Goal: Entertainment & Leisure: Consume media (video, audio)

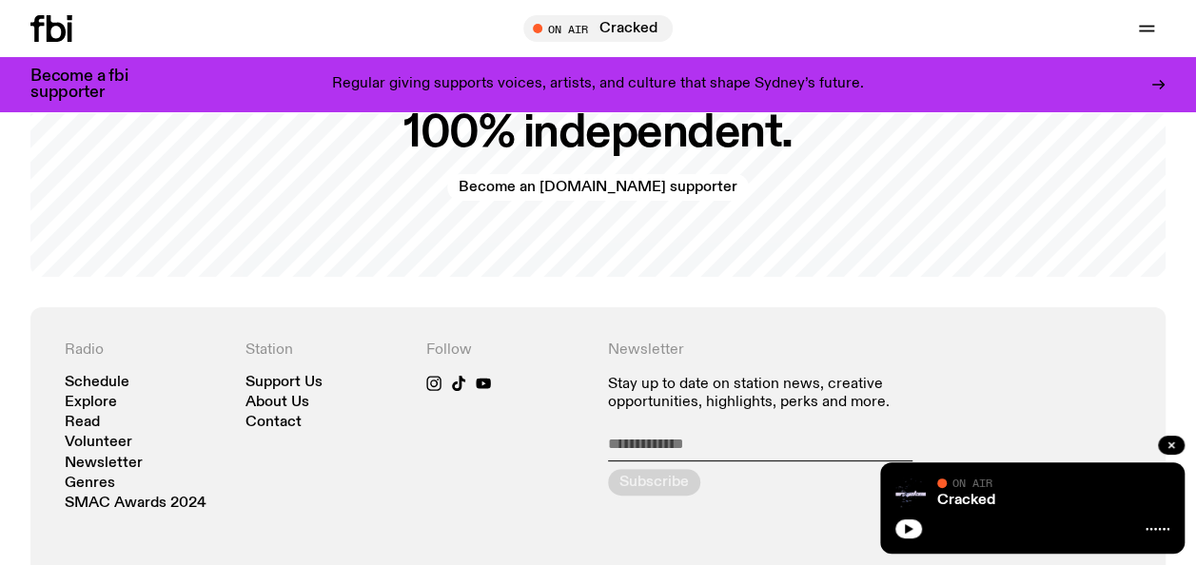
scroll to position [3667, 0]
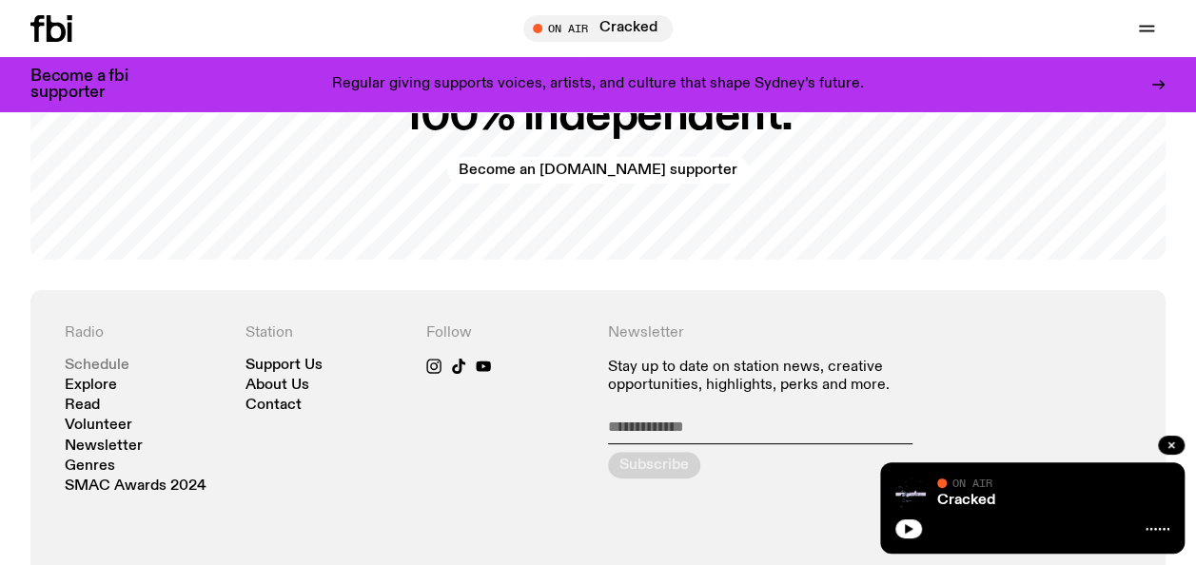
click at [89, 365] on link "Schedule" at bounding box center [97, 366] width 65 height 14
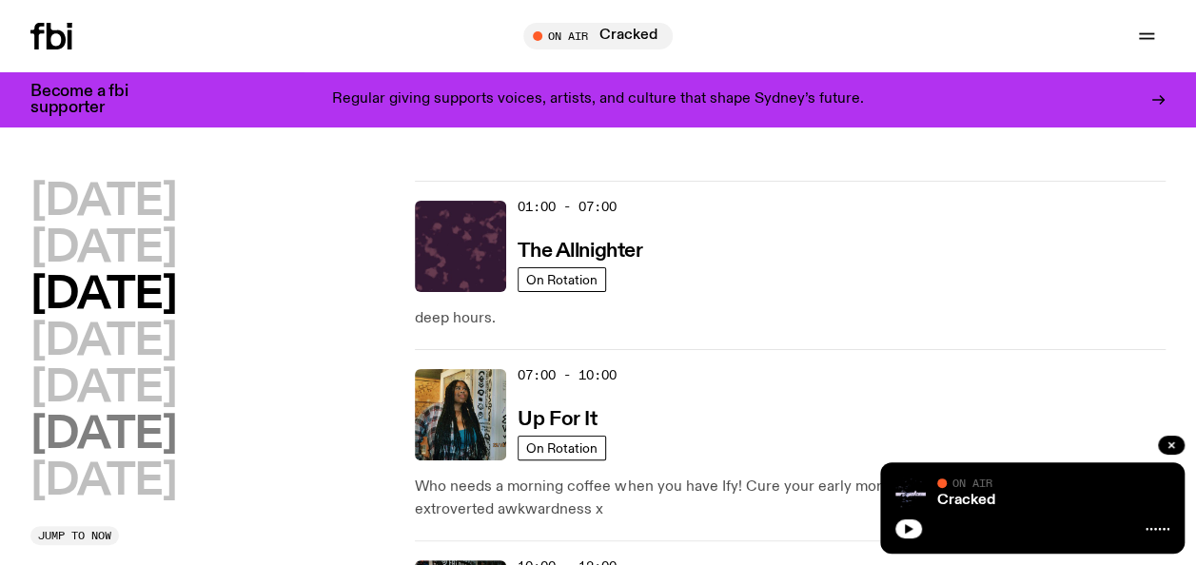
click at [128, 418] on h2 "[DATE]" at bounding box center [103, 435] width 146 height 43
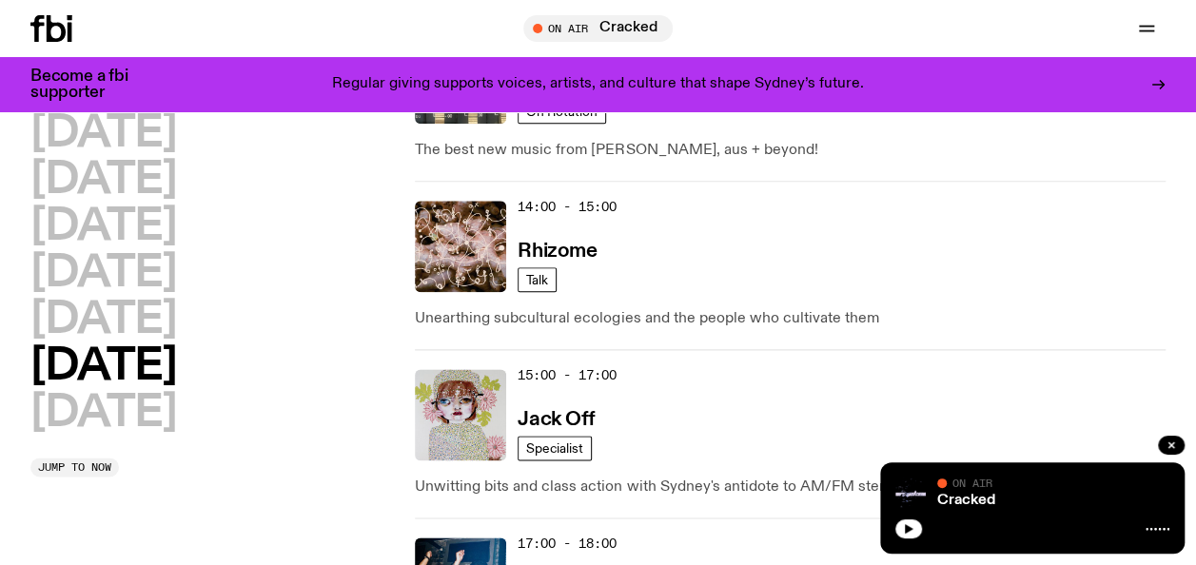
scroll to position [1023, 0]
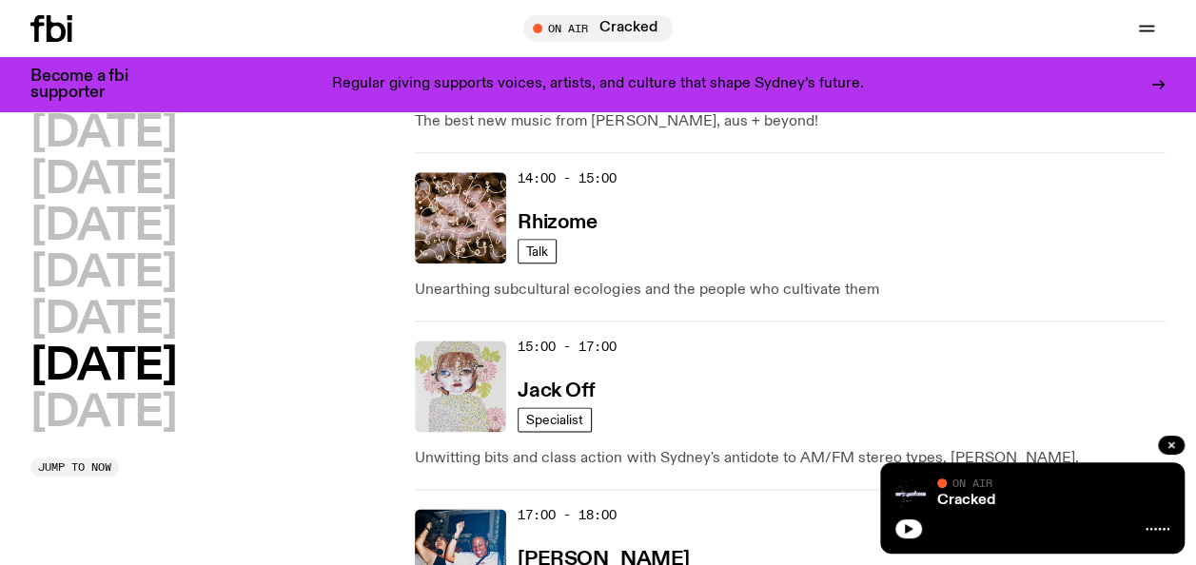
click at [487, 384] on img at bounding box center [460, 385] width 91 height 91
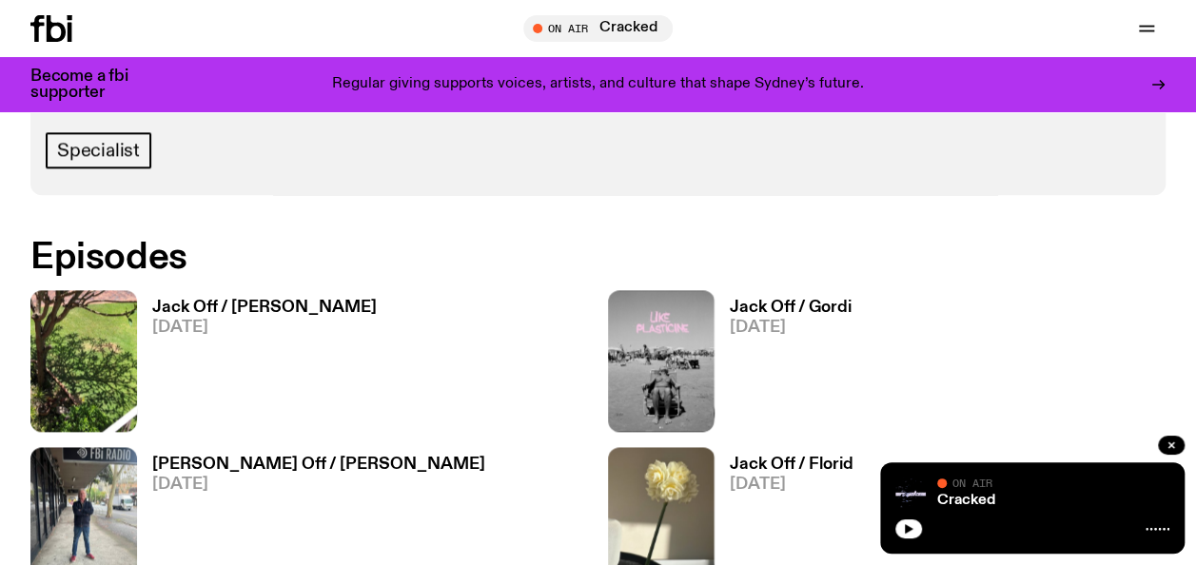
scroll to position [1038, 0]
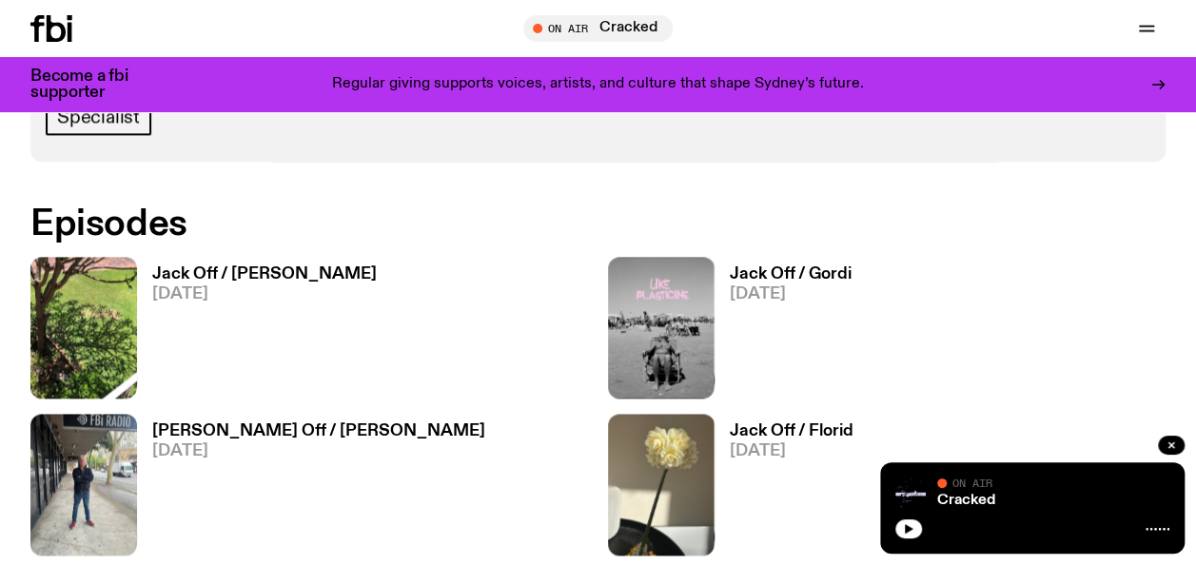
click at [185, 274] on h3 "Jack Off / [PERSON_NAME]" at bounding box center [264, 274] width 224 height 16
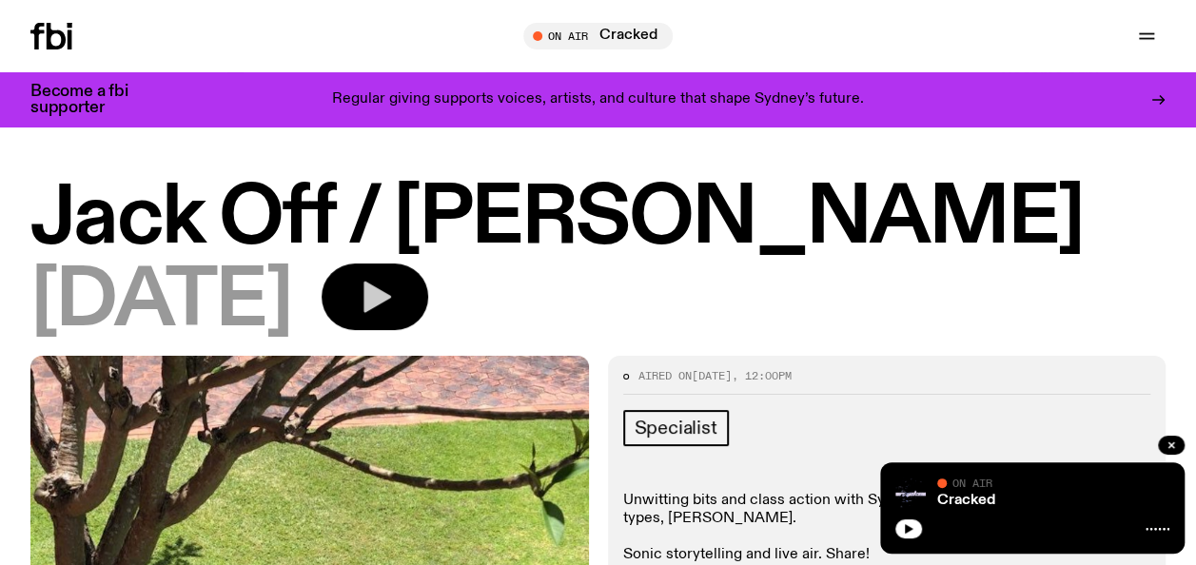
click at [405, 297] on button "button" at bounding box center [374, 296] width 107 height 67
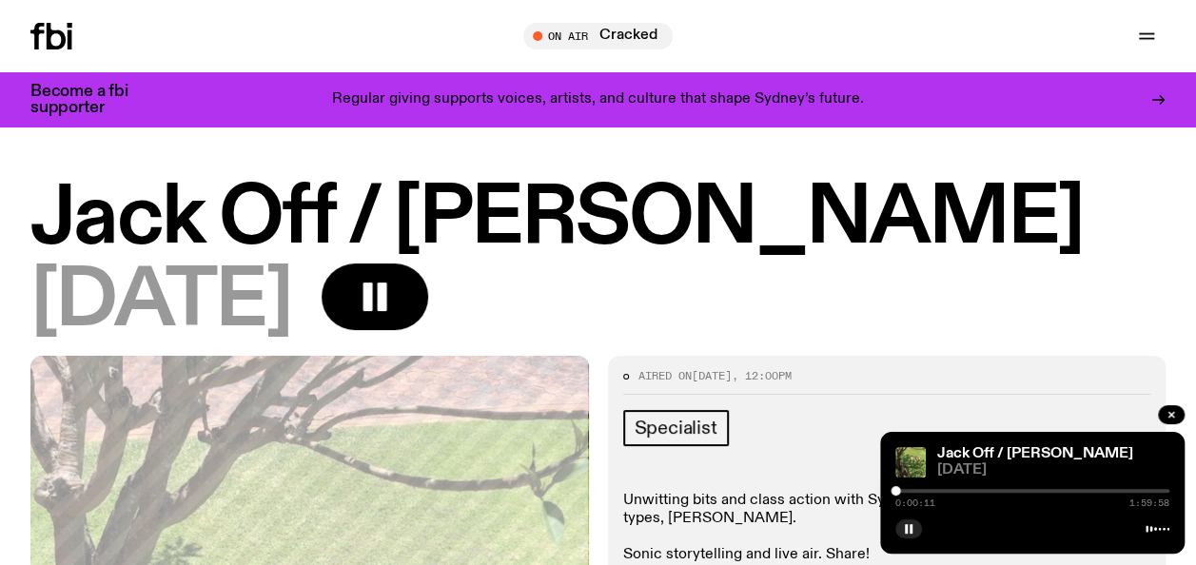
click at [900, 490] on div at bounding box center [1032, 491] width 274 height 4
click at [782, 44] on div "On Air Cracked Tune in live Support Us" at bounding box center [922, 36] width 485 height 27
click at [782, 281] on div "[DATE]" at bounding box center [597, 301] width 1135 height 77
click at [795, 314] on div "[DATE]" at bounding box center [597, 301] width 1135 height 77
click at [772, 187] on h1 "Jack Off / [PERSON_NAME]" at bounding box center [597, 219] width 1135 height 77
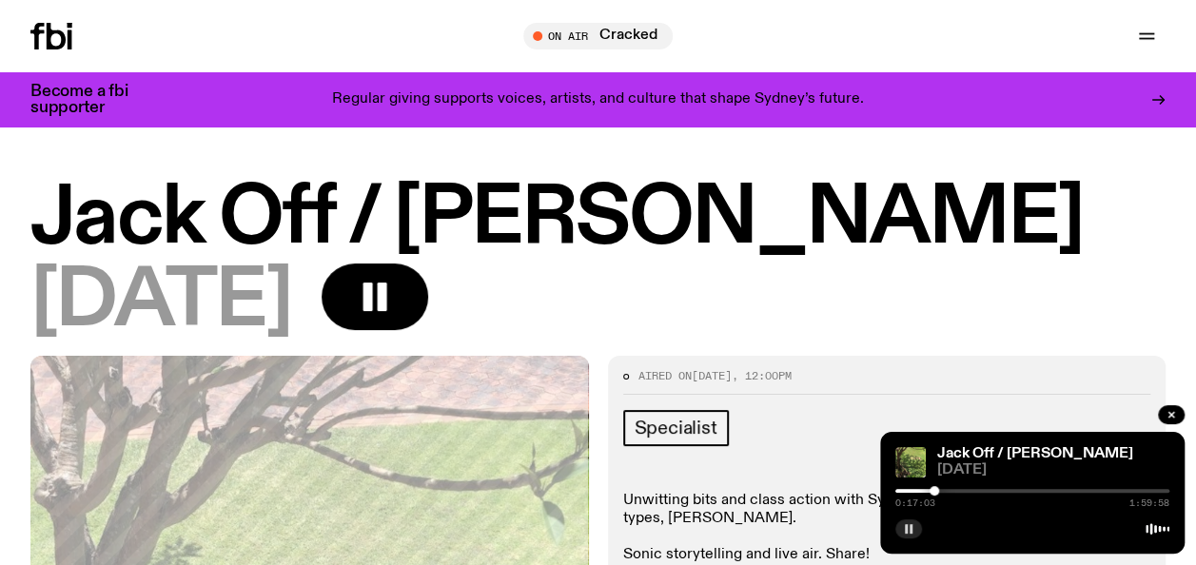
click at [908, 529] on icon "button" at bounding box center [908, 528] width 11 height 11
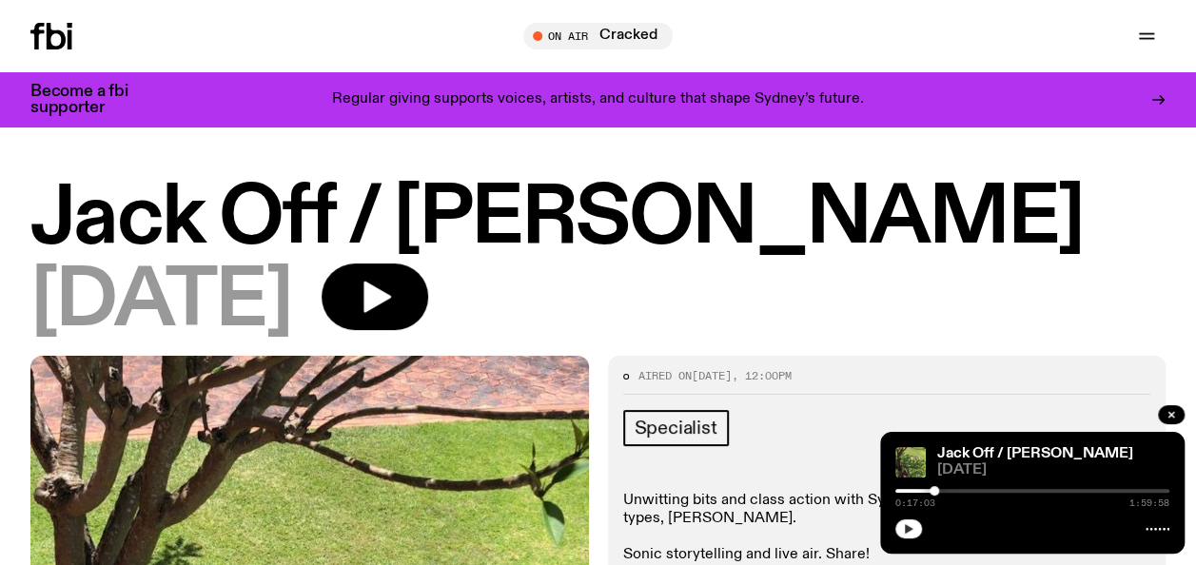
click at [568, 223] on h1 "Jack Off / [PERSON_NAME]" at bounding box center [597, 219] width 1135 height 77
click at [905, 531] on icon "button" at bounding box center [909, 529] width 9 height 10
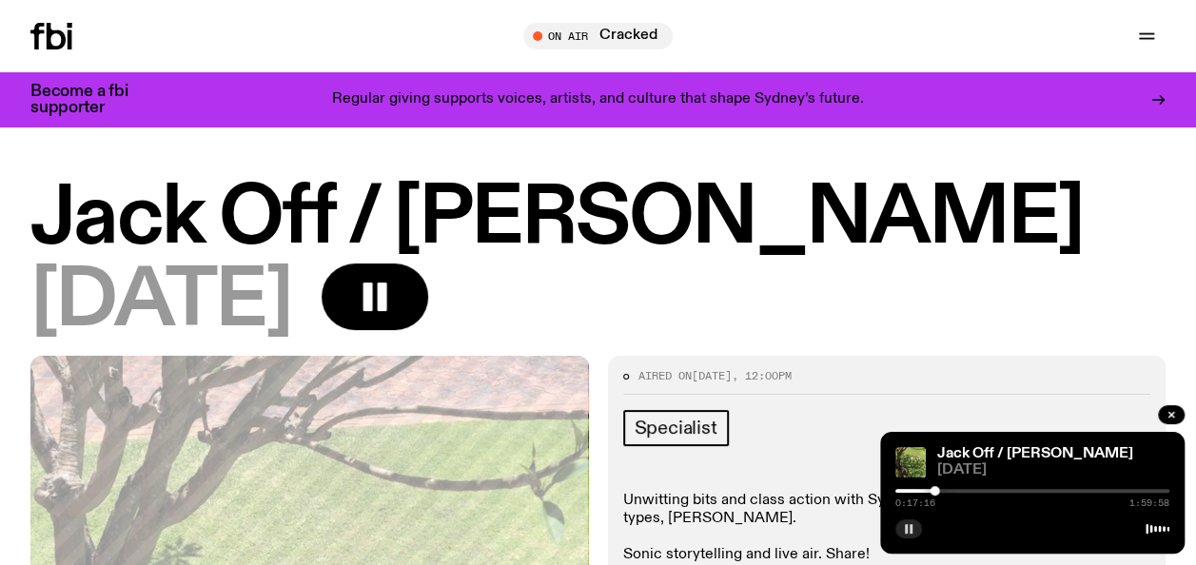
click at [788, 297] on div "[DATE]" at bounding box center [597, 301] width 1135 height 77
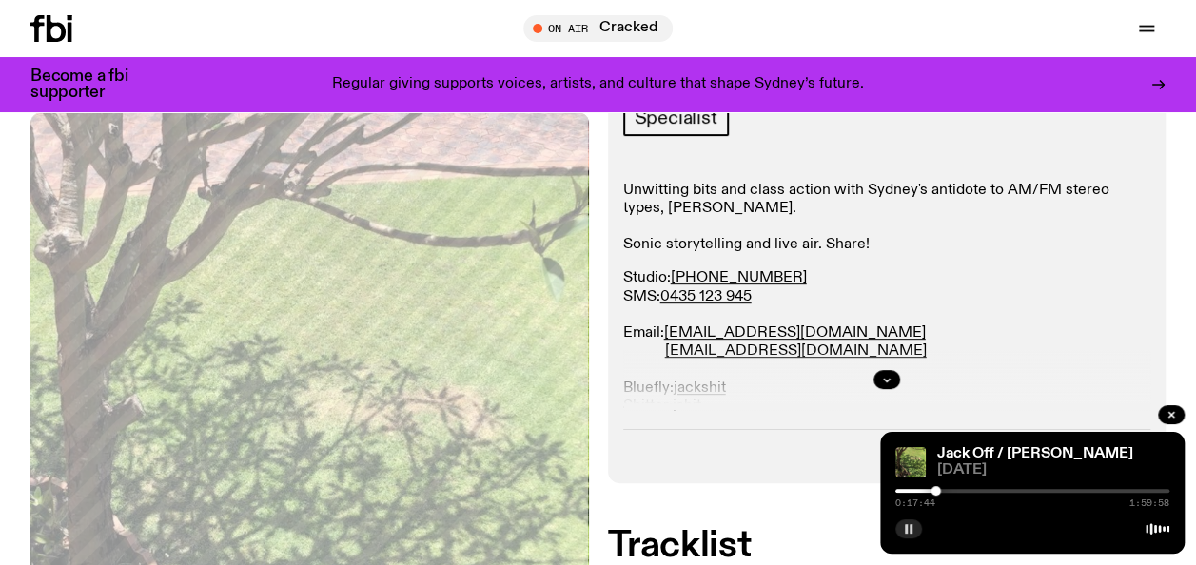
scroll to position [282, 0]
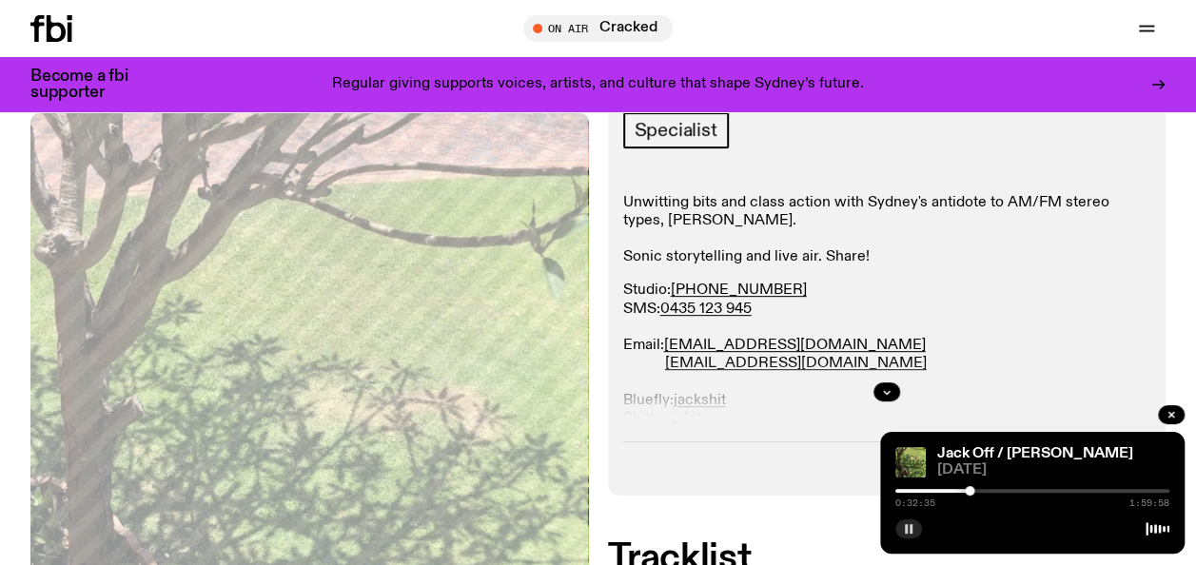
click at [907, 525] on icon "button" at bounding box center [908, 528] width 11 height 11
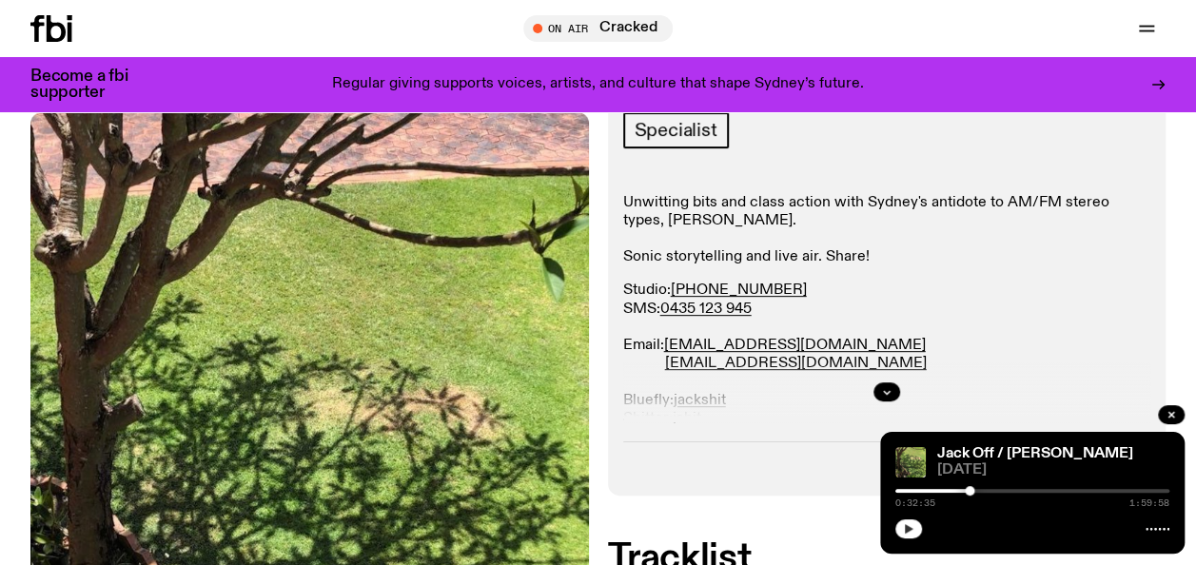
click at [915, 523] on button "button" at bounding box center [908, 528] width 27 height 19
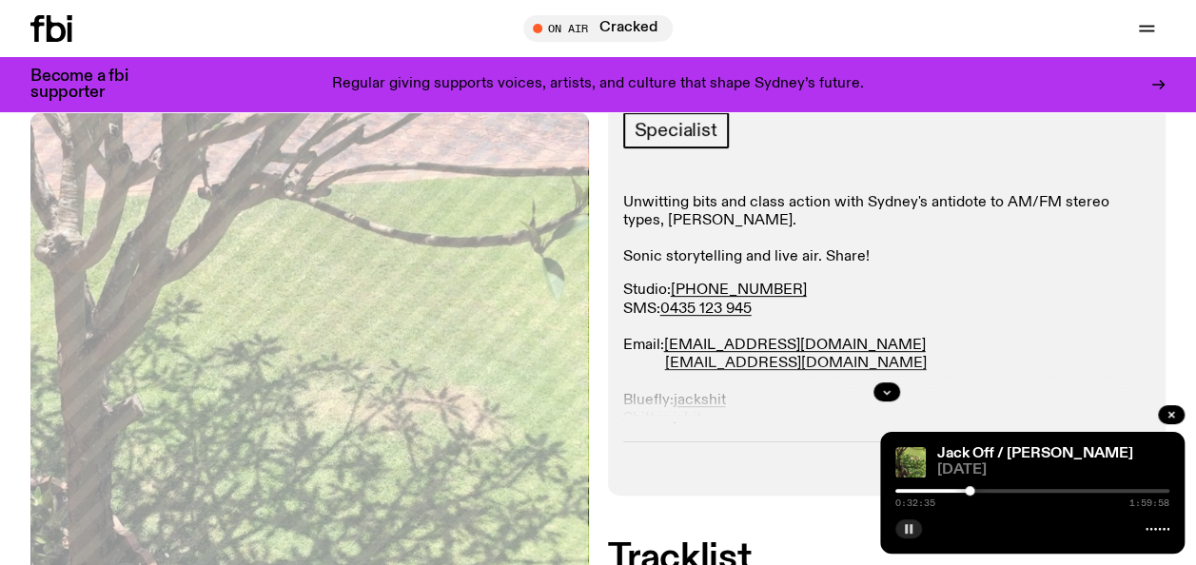
click at [908, 531] on icon "button" at bounding box center [908, 528] width 11 height 11
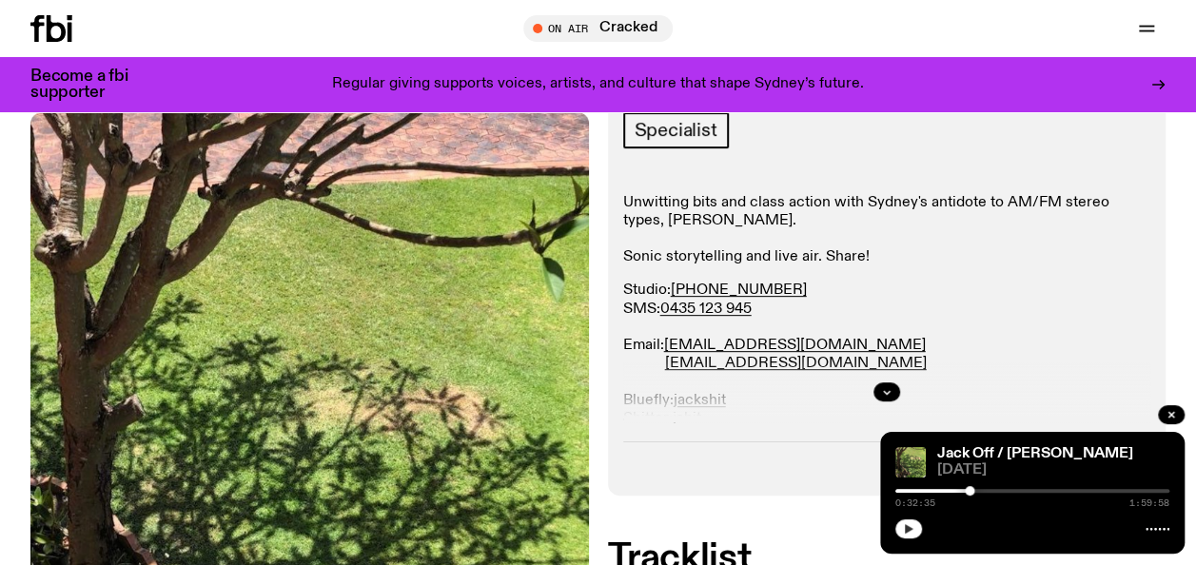
click at [908, 531] on icon "button" at bounding box center [909, 529] width 9 height 10
